Goal: Find specific page/section: Find specific page/section

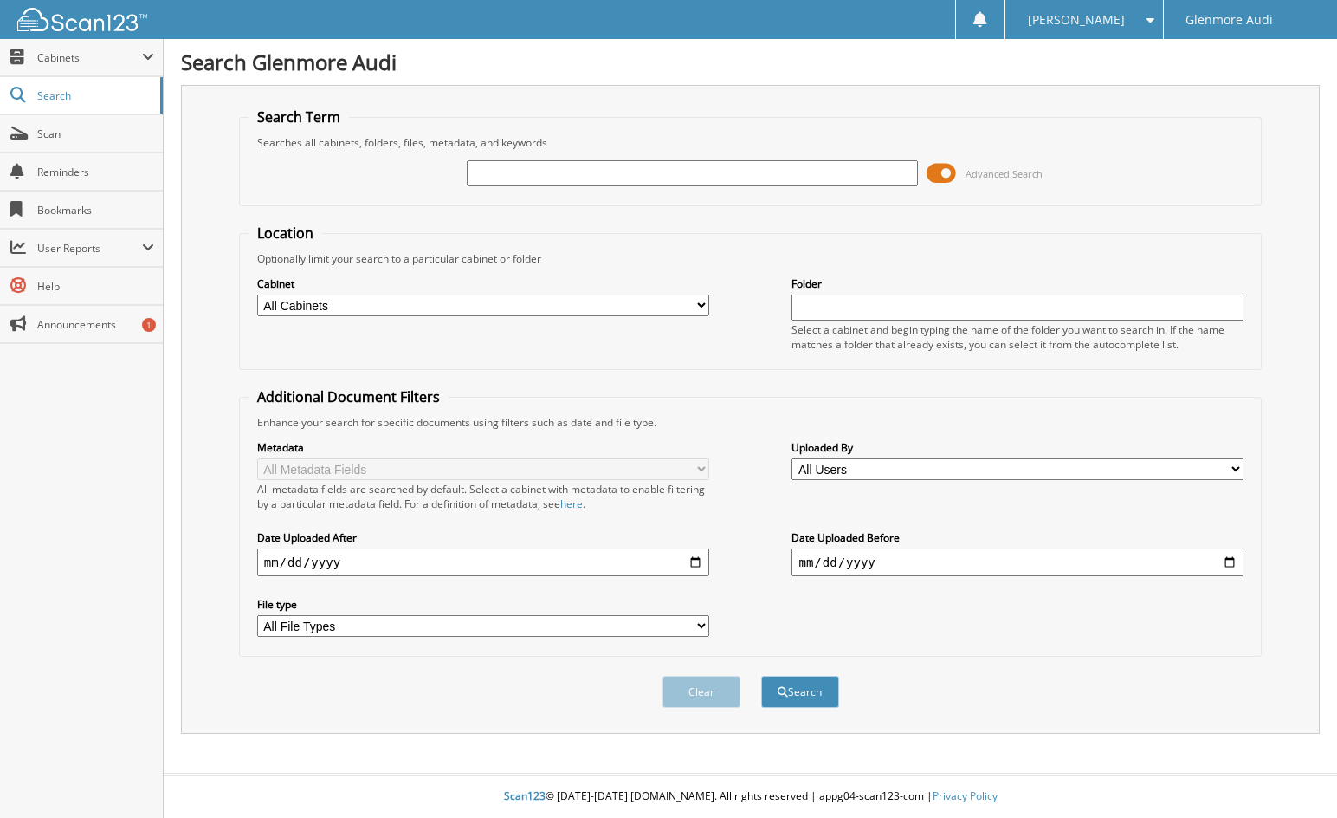
click at [1034, 126] on fieldset "Search Term Searches all cabinets, folders, files, metadata, and keywords Advan…" at bounding box center [751, 156] width 1024 height 99
click at [505, 172] on input "text" at bounding box center [693, 173] width 452 height 26
type input "7762a"
click at [761, 676] on button "Search" at bounding box center [800, 692] width 78 height 32
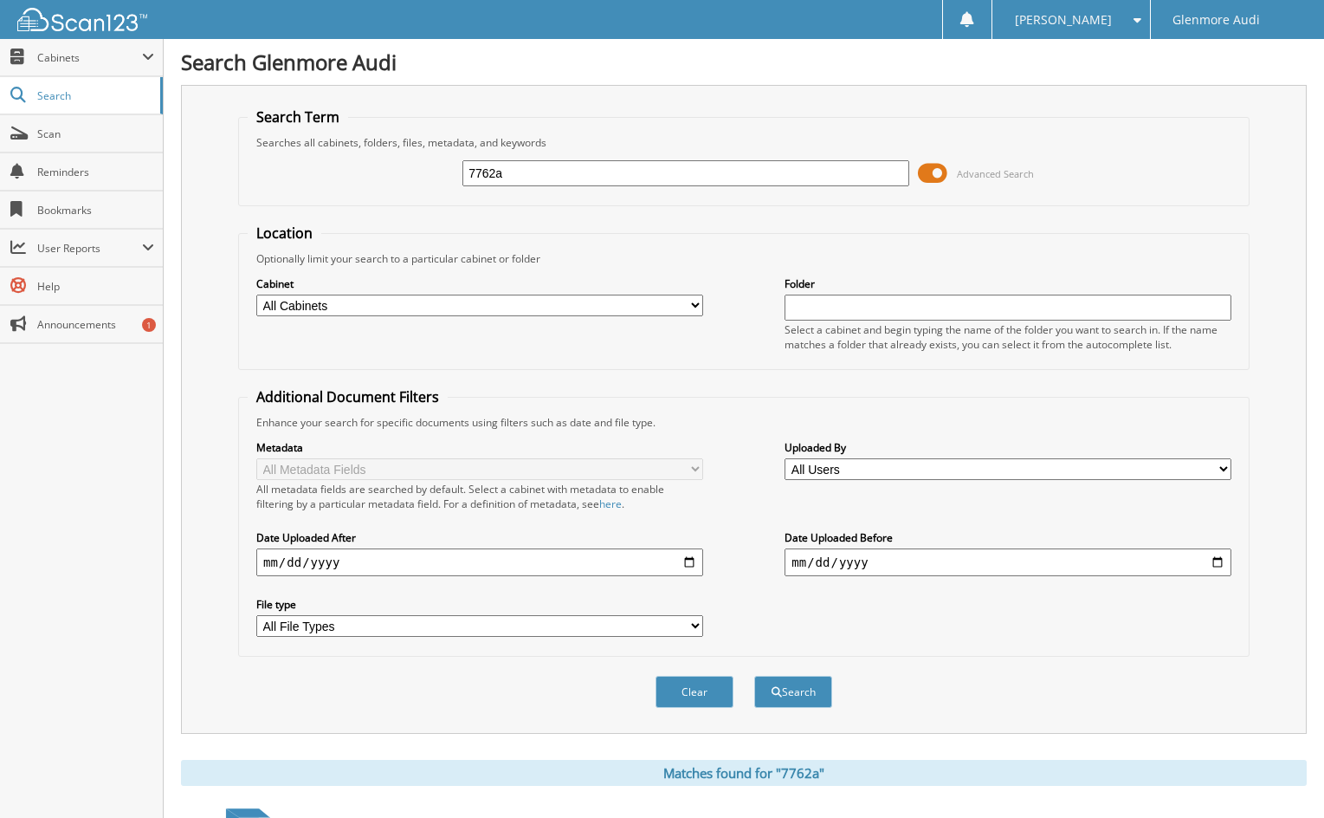
click at [1091, 28] on div "[PERSON_NAME]" at bounding box center [1071, 19] width 140 height 39
click at [1093, 81] on link "Logout" at bounding box center [1072, 84] width 158 height 30
